Goal: Task Accomplishment & Management: Manage account settings

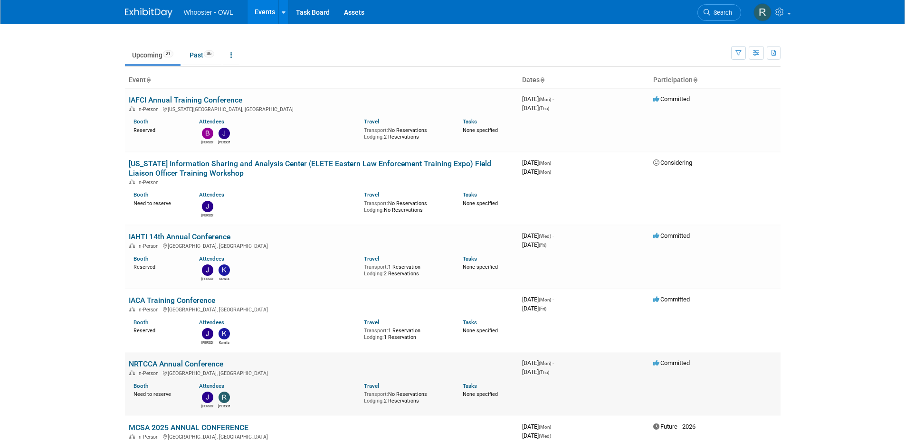
click at [166, 360] on link "NRTCCA Annual Conference" at bounding box center [176, 364] width 95 height 9
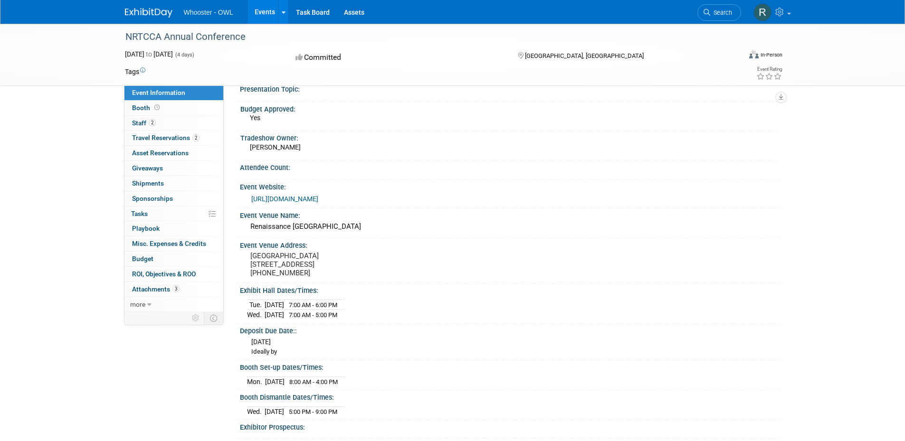
scroll to position [95, 0]
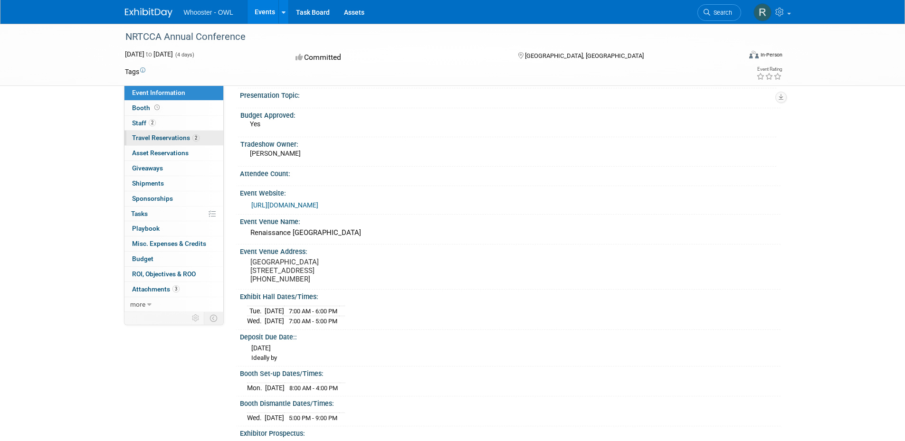
click at [140, 134] on span "Travel Reservations 2" at bounding box center [165, 138] width 67 height 8
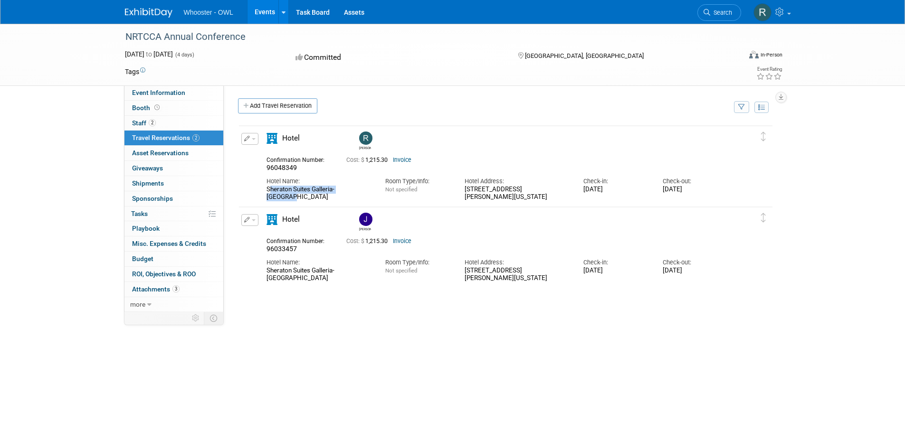
drag, startPoint x: 358, startPoint y: 189, endPoint x: 267, endPoint y: 189, distance: 90.2
click at [267, 189] on div "Sheraton Suites Galleria-[GEOGRAPHIC_DATA]" at bounding box center [318, 194] width 104 height 16
copy div "Sheraton Suites Galleria-[GEOGRAPHIC_DATA]"
